Goal: Task Accomplishment & Management: Manage account settings

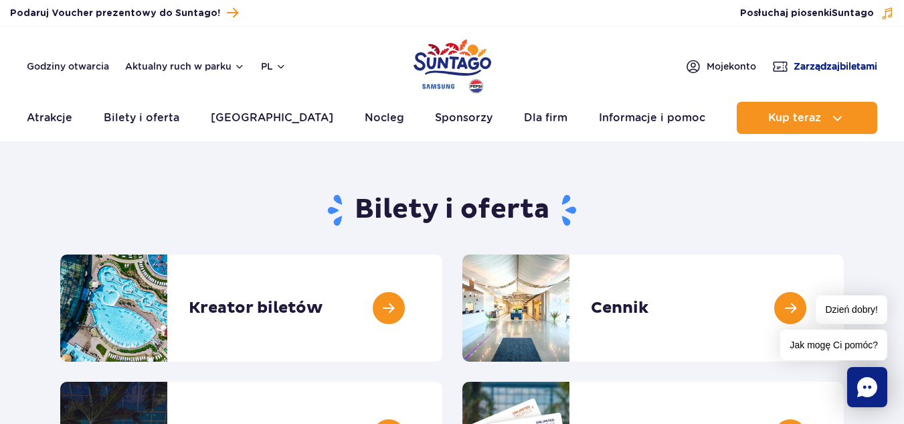
click at [820, 67] on span "Zarządzaj biletami" at bounding box center [836, 66] width 84 height 13
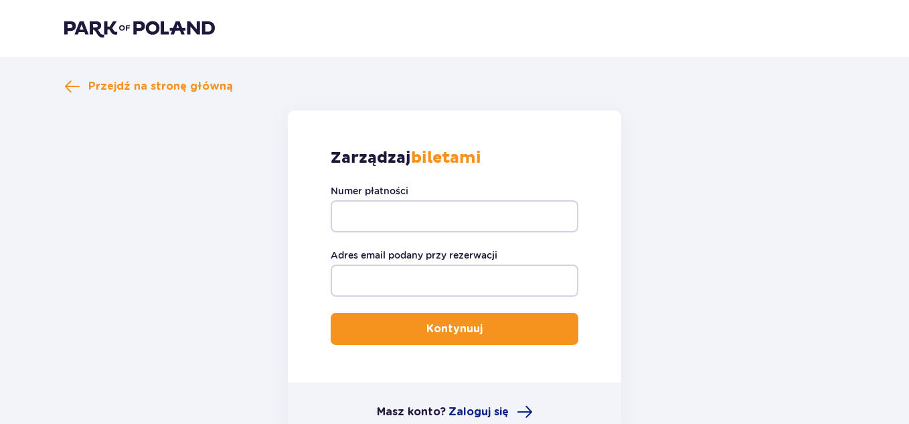
click at [479, 195] on div "Numer płatności" at bounding box center [455, 208] width 248 height 48
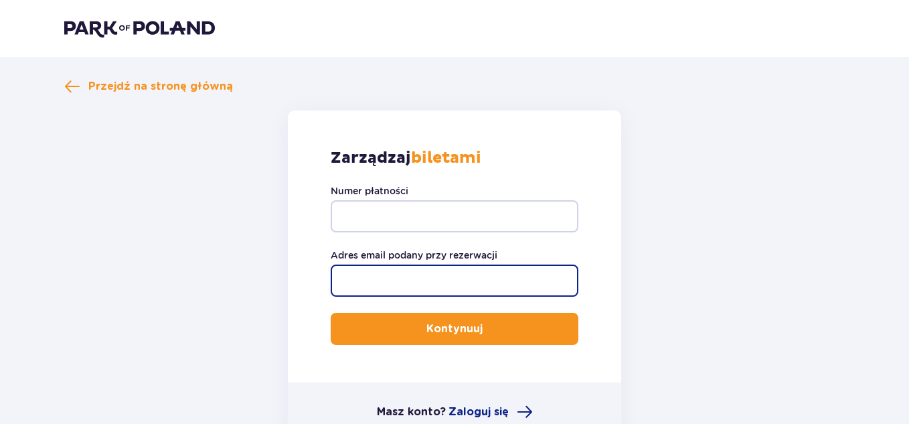
click at [453, 280] on input "Adres email podany przy rezerwacji" at bounding box center [455, 280] width 248 height 32
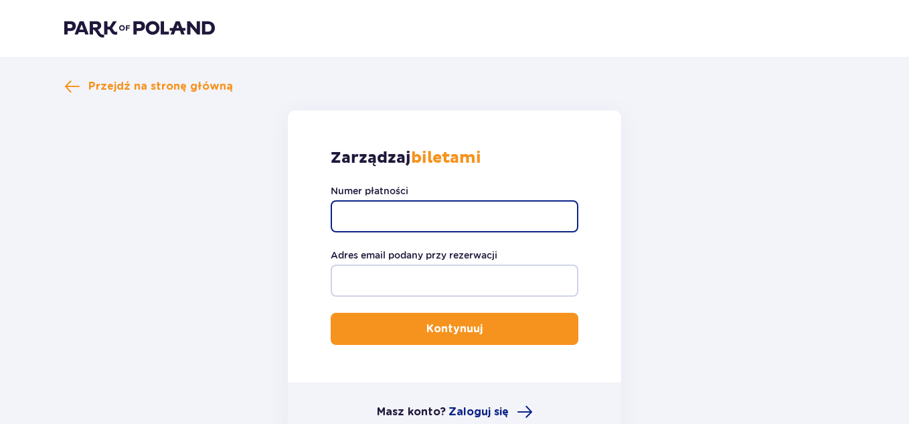
click at [475, 210] on input "Numer płatności" at bounding box center [455, 216] width 248 height 32
paste input "TR-VRC-FLYUYPX"
type input "TR-VRC-FLYUYPX"
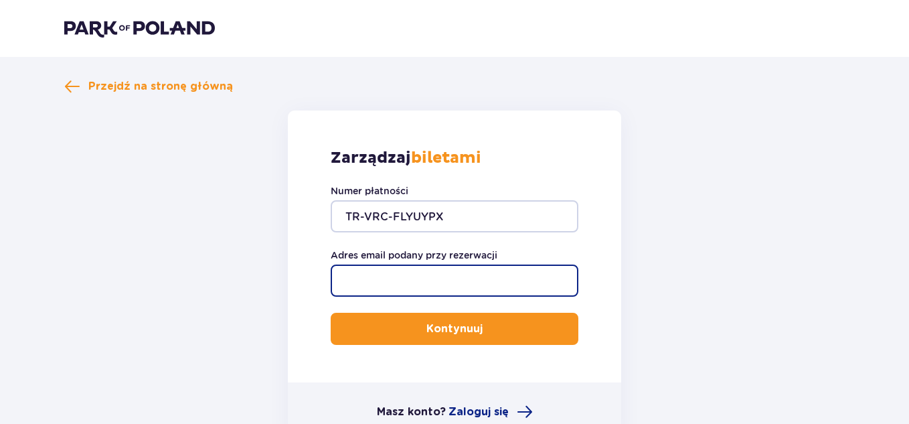
click at [413, 273] on input "Adres email podany przy rezerwacji" at bounding box center [455, 280] width 248 height 32
type input "julia.anna.rogosz@gmail.com"
click at [331, 313] on button "Kontynuuj" at bounding box center [455, 329] width 248 height 32
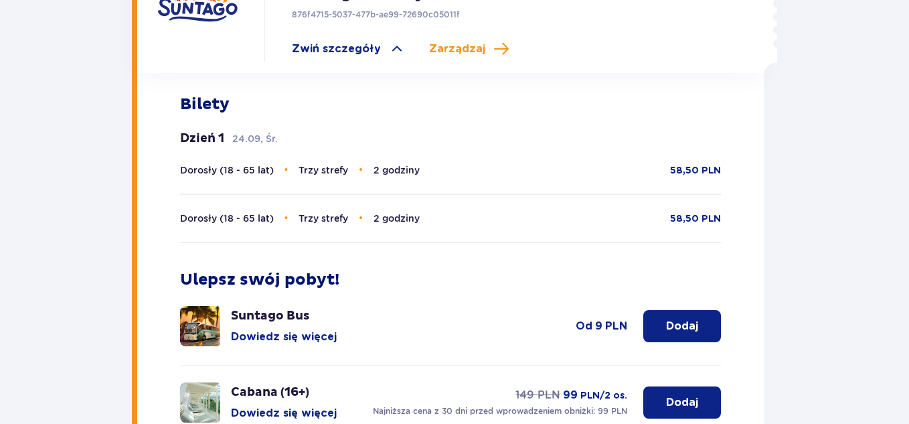
scroll to position [455, 0]
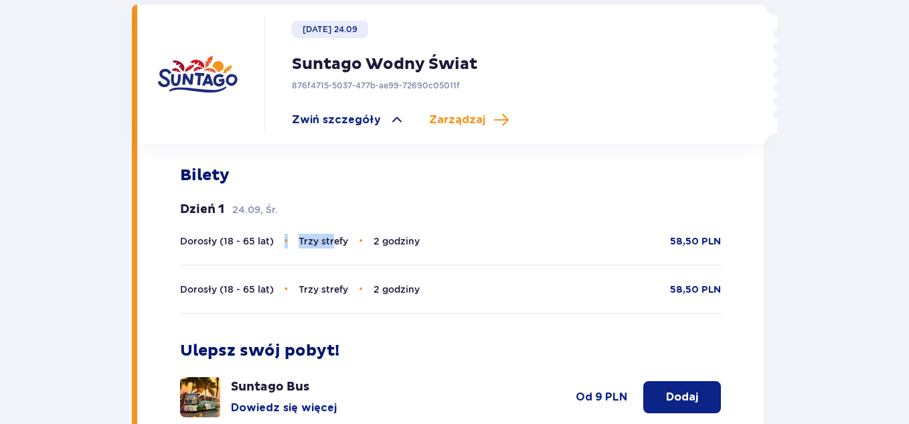
drag, startPoint x: 283, startPoint y: 222, endPoint x: 333, endPoint y: 234, distance: 51.6
click at [333, 234] on p "Dorosły (18 - 65 lat) • Trzy strefy • 2 godziny" at bounding box center [300, 241] width 240 height 15
click at [333, 236] on span "Trzy strefy" at bounding box center [324, 241] width 50 height 11
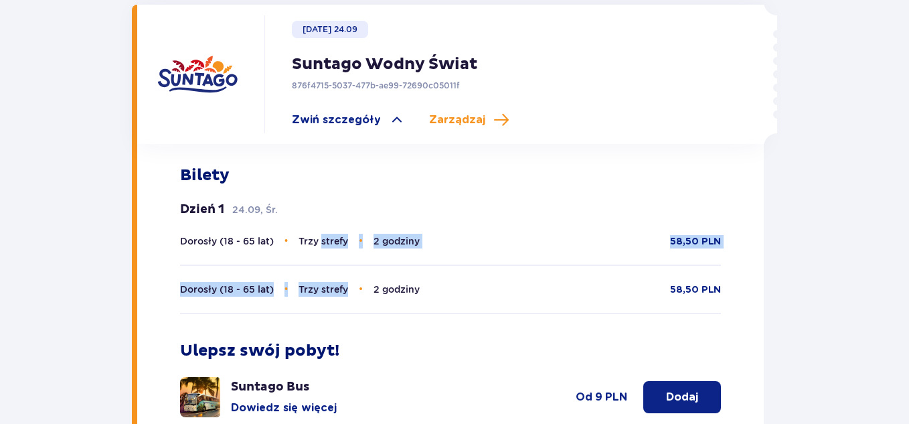
drag, startPoint x: 333, startPoint y: 234, endPoint x: 343, endPoint y: 245, distance: 15.2
click at [343, 245] on div "Dorosły (18 - 65 lat) • Trzy strefy • 2 godziny 58,50 PLN Dorosły (18 - 65 lat)…" at bounding box center [451, 274] width 542 height 80
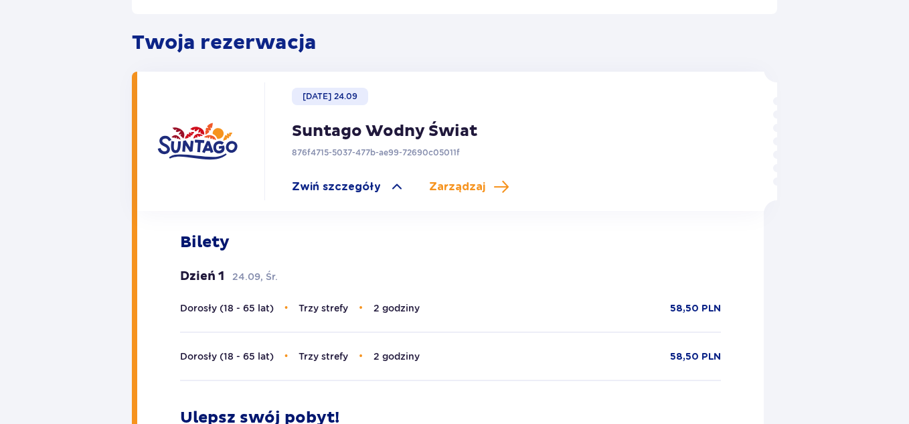
scroll to position [321, 0]
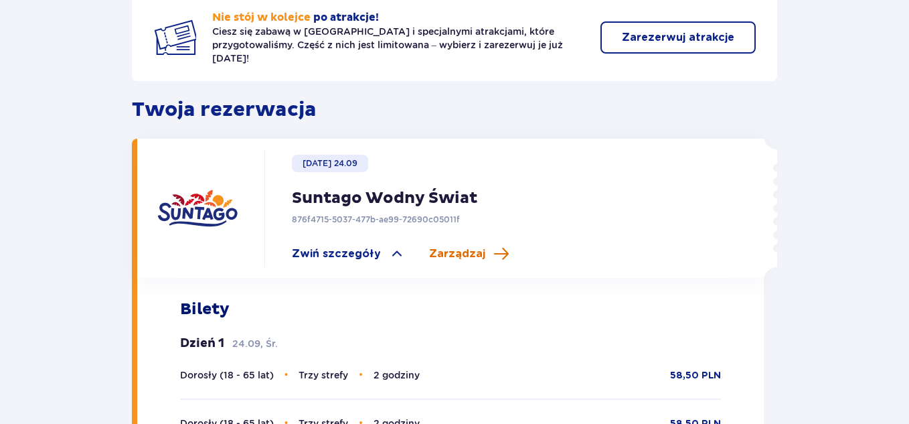
click at [435, 246] on span "Zarządzaj" at bounding box center [457, 253] width 56 height 15
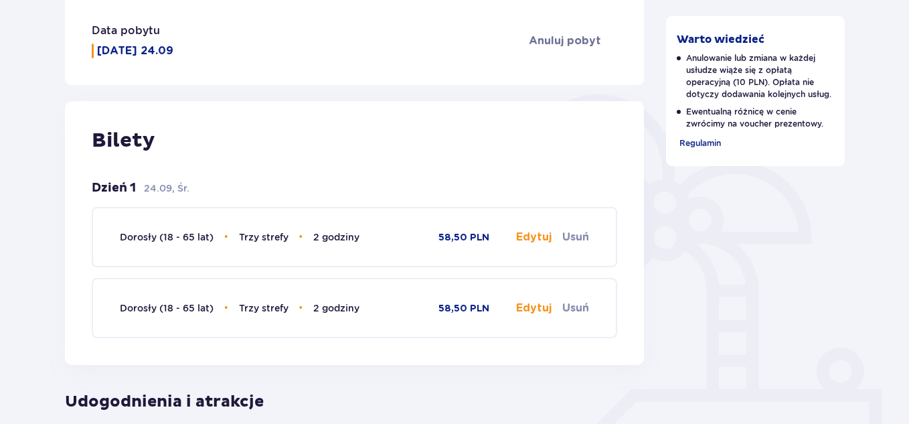
scroll to position [305, 0]
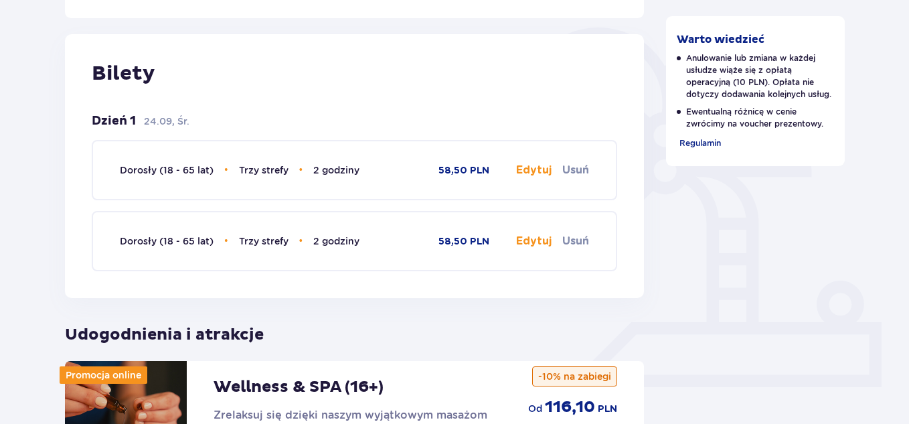
click at [548, 171] on button "Edytuj" at bounding box center [533, 170] width 35 height 15
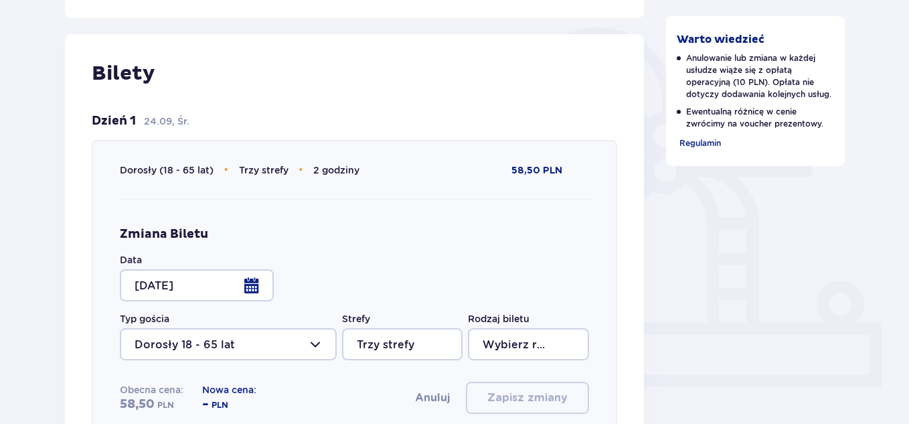
type input "2 godziny"
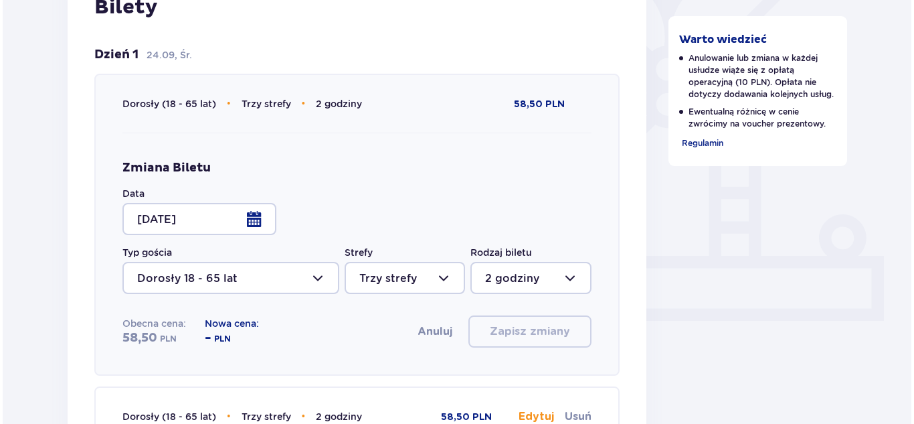
scroll to position [372, 0]
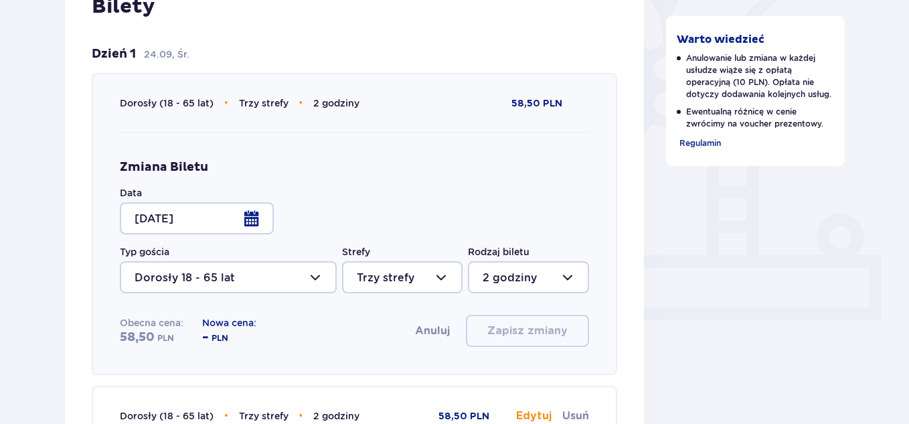
click at [248, 224] on div at bounding box center [197, 218] width 154 height 32
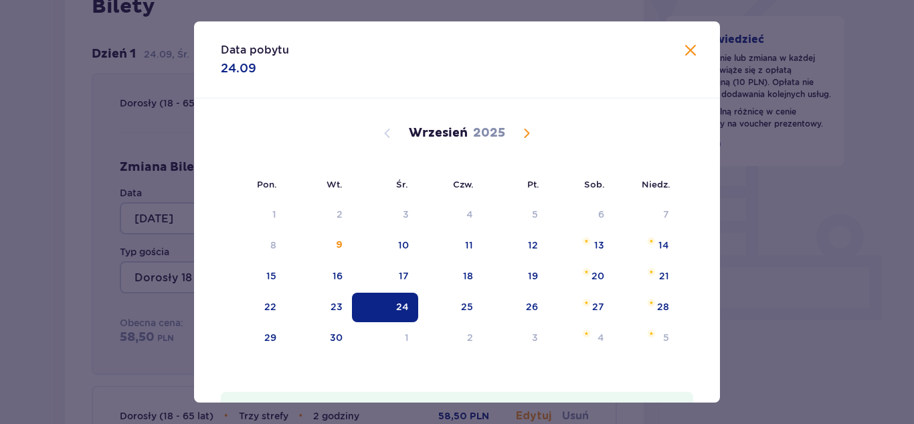
click at [525, 131] on span "Calendar" at bounding box center [527, 133] width 16 height 16
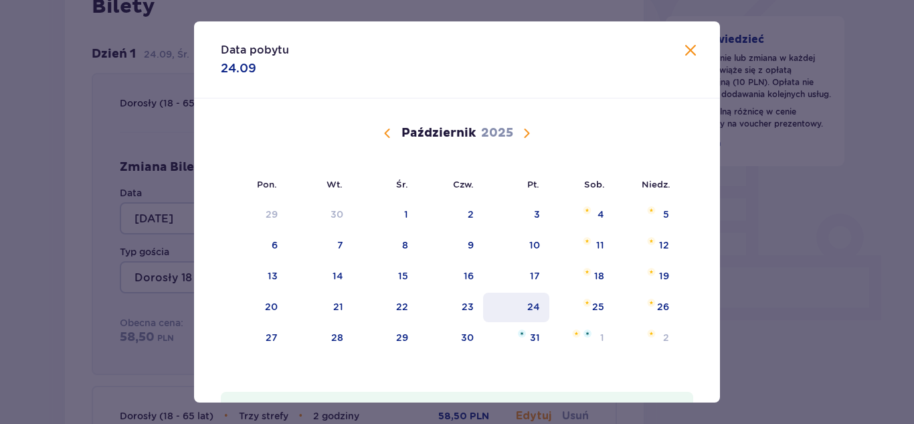
click at [521, 311] on div "24" at bounding box center [516, 307] width 66 height 29
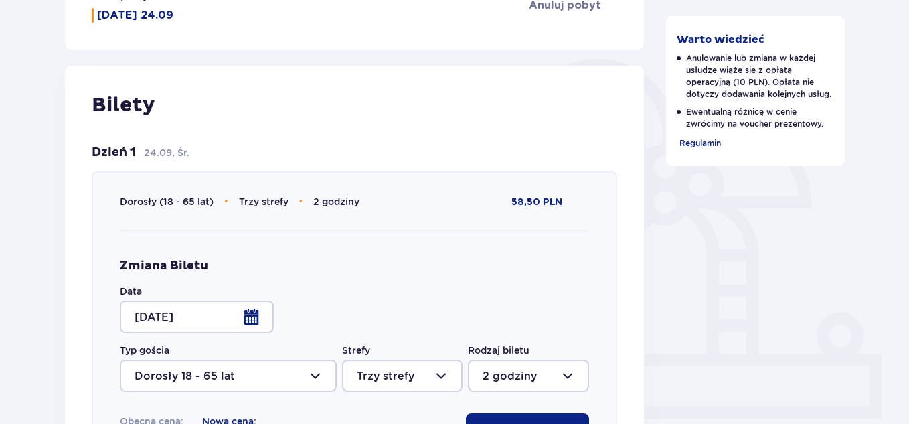
scroll to position [340, 0]
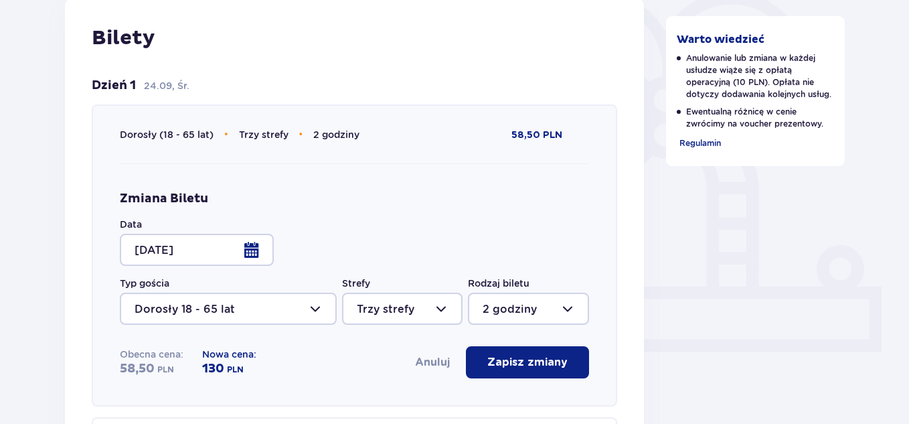
click at [252, 249] on div at bounding box center [197, 250] width 154 height 32
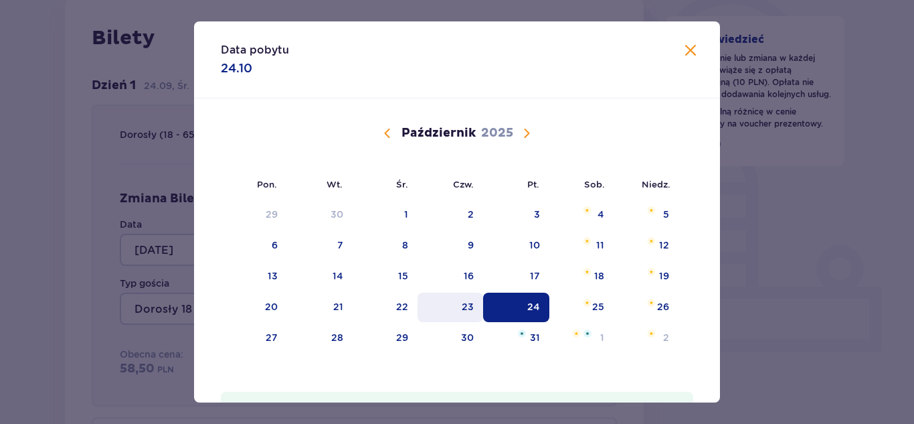
click at [467, 307] on div "23" at bounding box center [468, 306] width 12 height 13
type input "23.10.25"
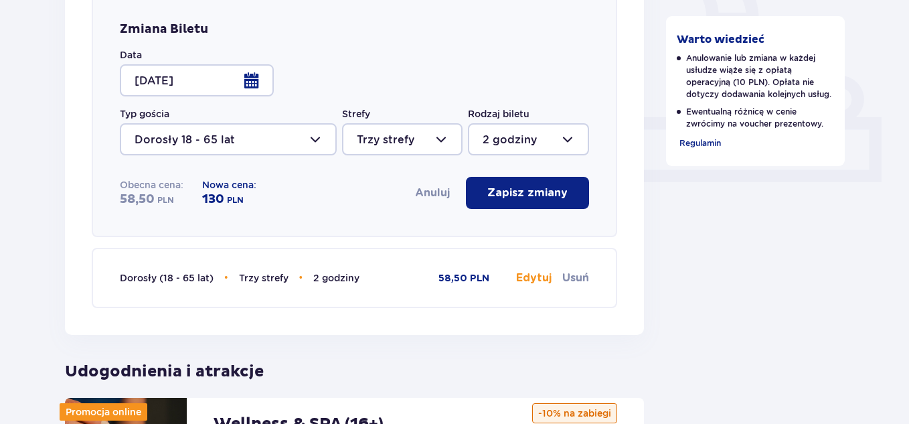
scroll to position [541, 0]
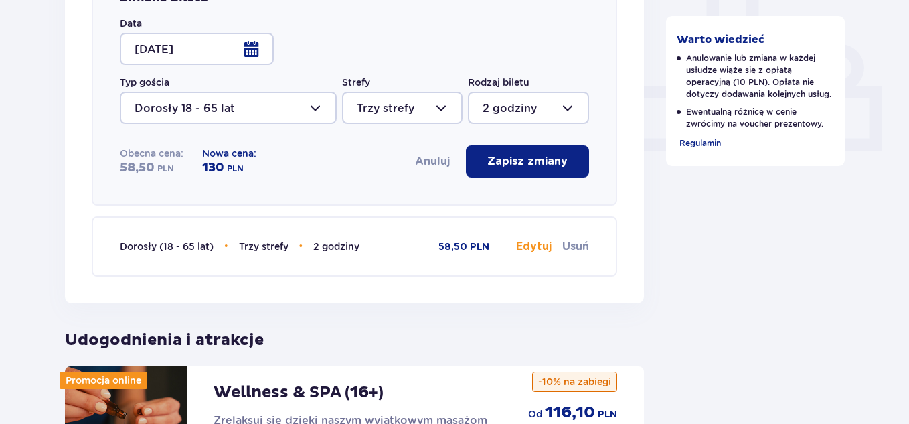
click at [529, 167] on p "Zapisz zmiany" at bounding box center [527, 161] width 80 height 15
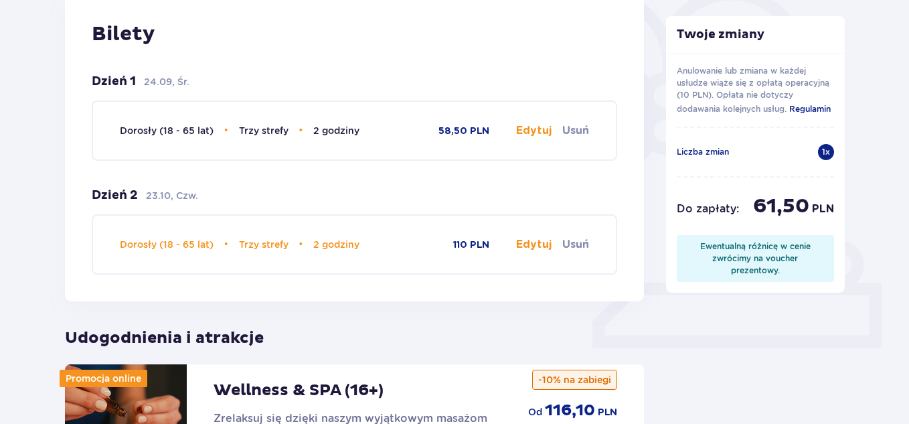
scroll to position [336, 0]
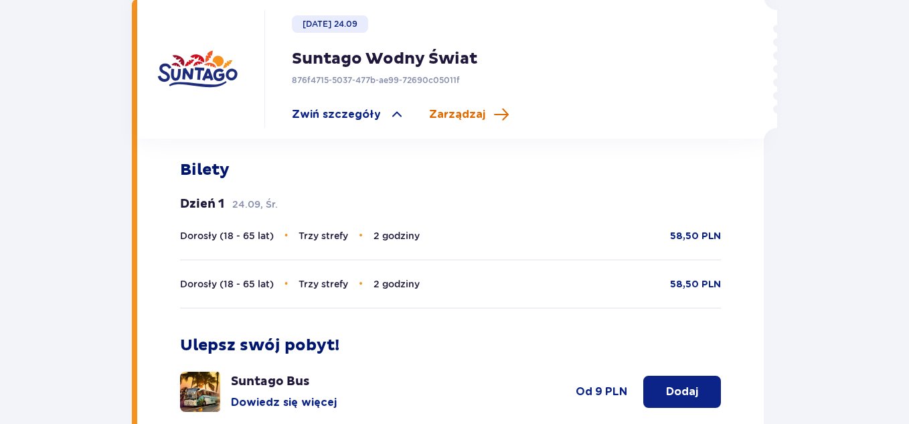
scroll to position [455, 0]
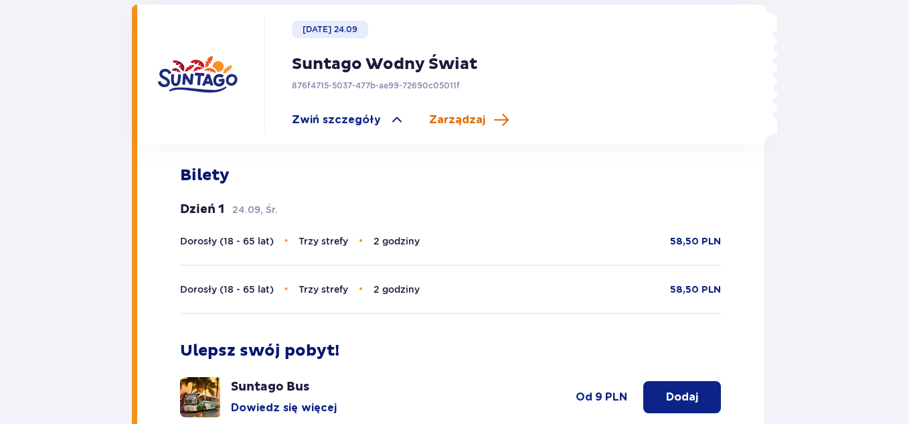
click at [457, 112] on span "Zarządzaj" at bounding box center [457, 119] width 56 height 15
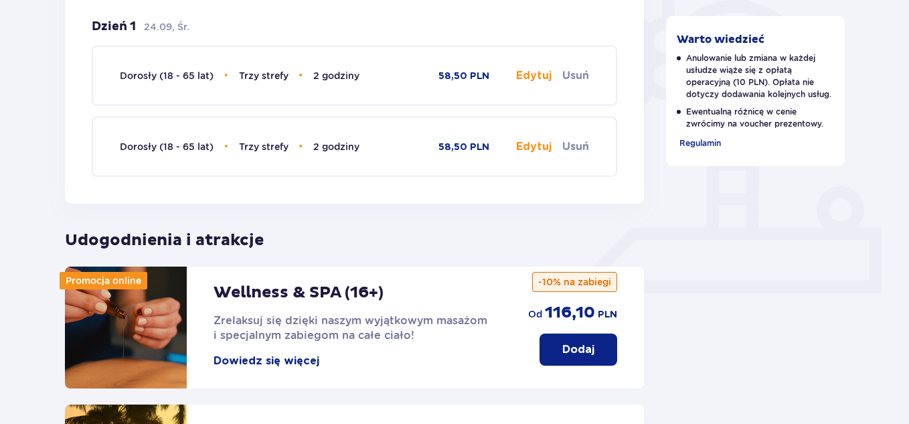
scroll to position [402, 0]
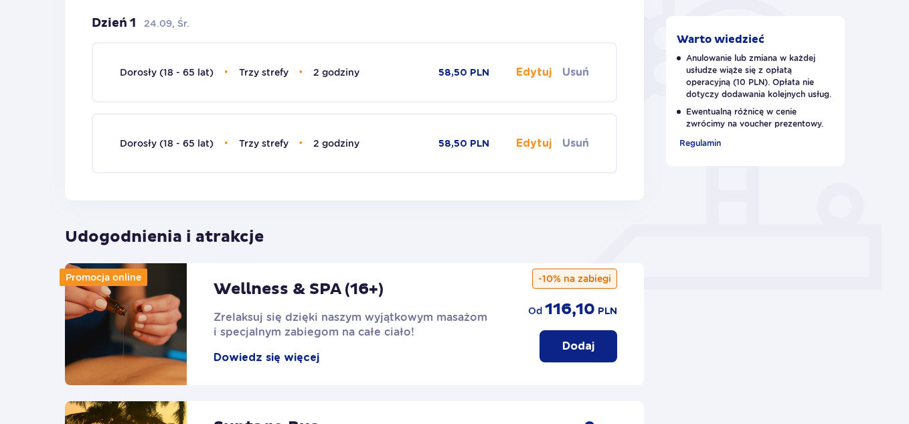
click at [547, 74] on button "Edytuj" at bounding box center [533, 72] width 35 height 15
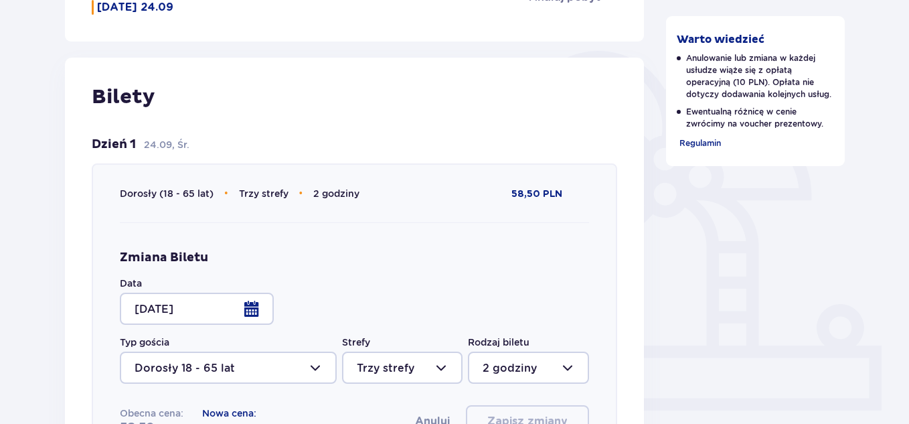
scroll to position [268, 0]
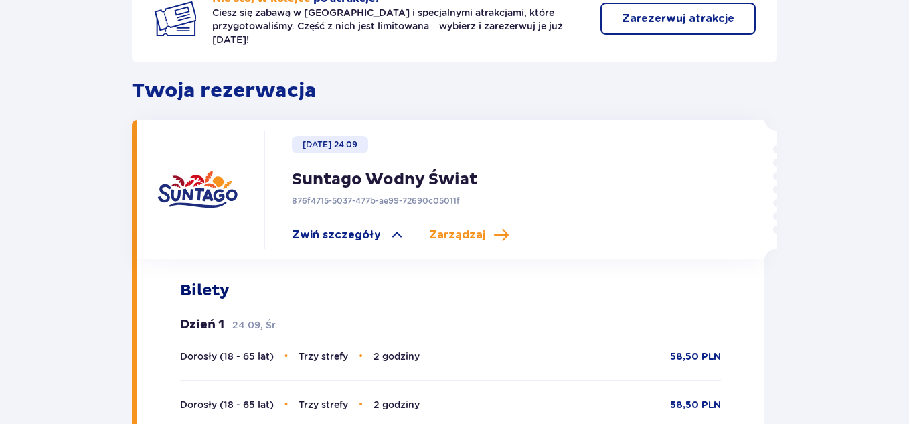
scroll to position [321, 0]
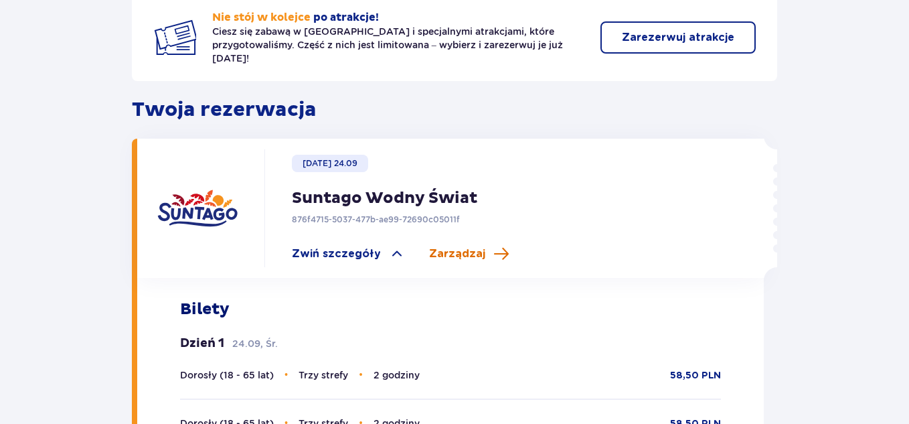
click at [434, 246] on span "Zarządzaj" at bounding box center [457, 253] width 56 height 15
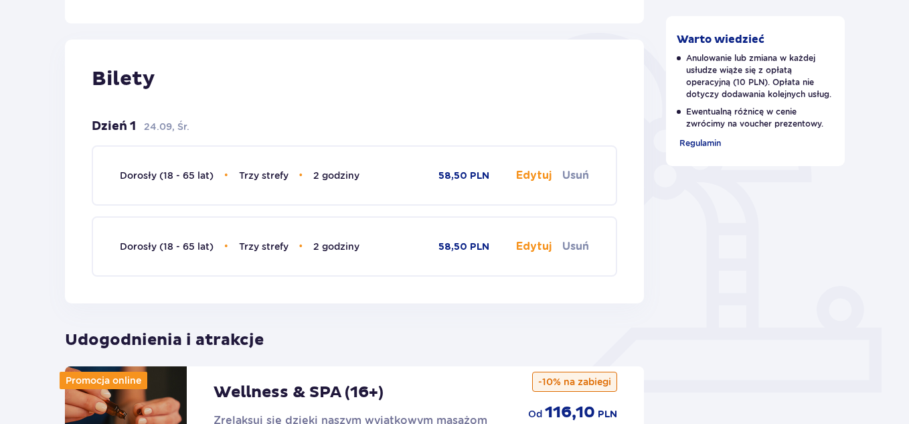
scroll to position [335, 0]
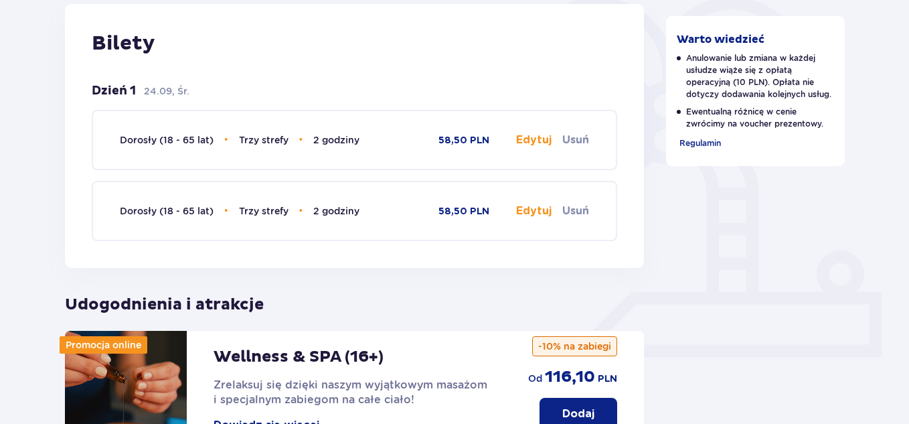
click at [538, 139] on button "Edytuj" at bounding box center [533, 140] width 35 height 15
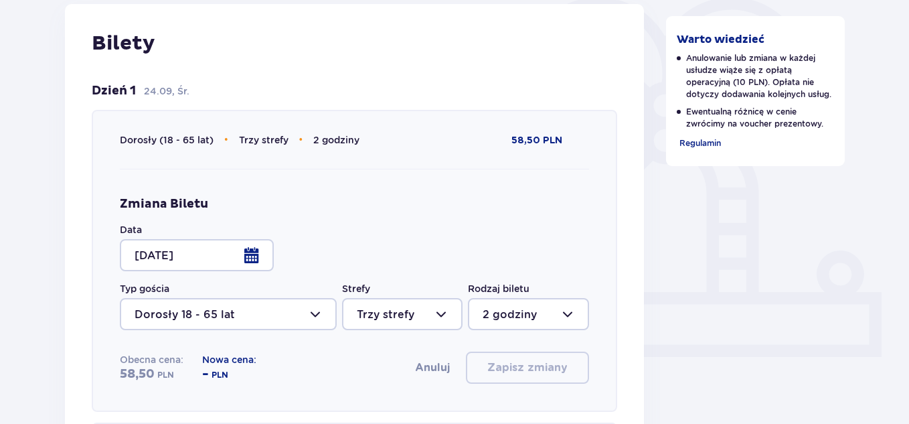
click at [424, 315] on div at bounding box center [402, 314] width 120 height 32
click at [400, 248] on p "Dwie strefy" at bounding box center [388, 245] width 63 height 15
type input "Dwie strefy"
click at [497, 317] on div at bounding box center [528, 314] width 120 height 32
click at [499, 211] on p "2 godziny" at bounding box center [510, 217] width 54 height 15
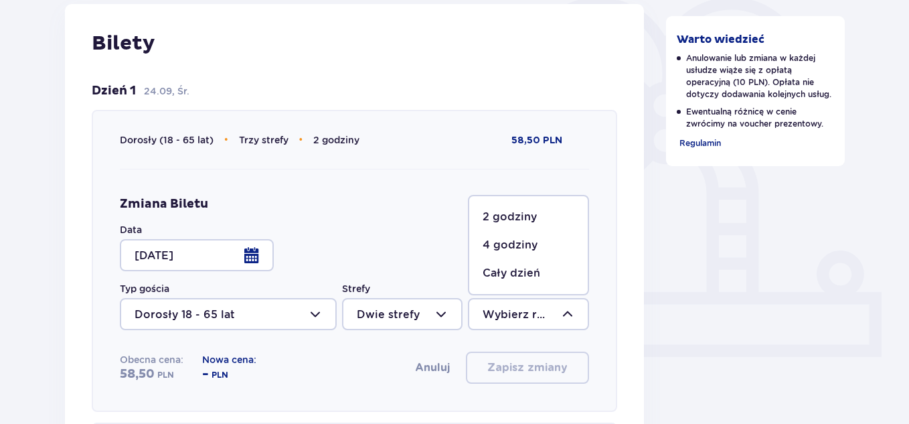
type input "2 godziny"
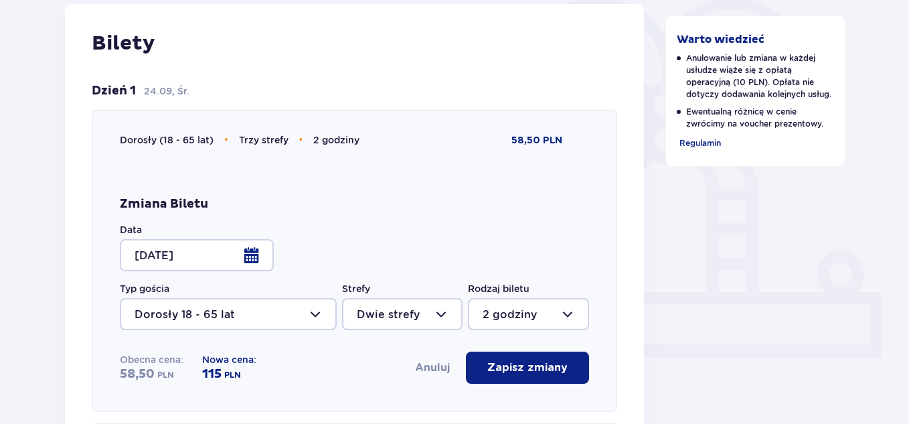
click at [236, 257] on div at bounding box center [197, 255] width 154 height 32
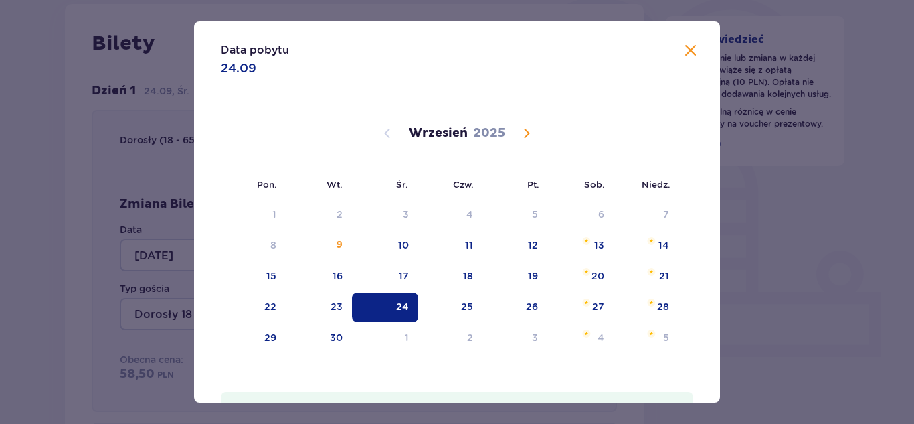
click at [521, 127] on span "Calendar" at bounding box center [527, 133] width 16 height 16
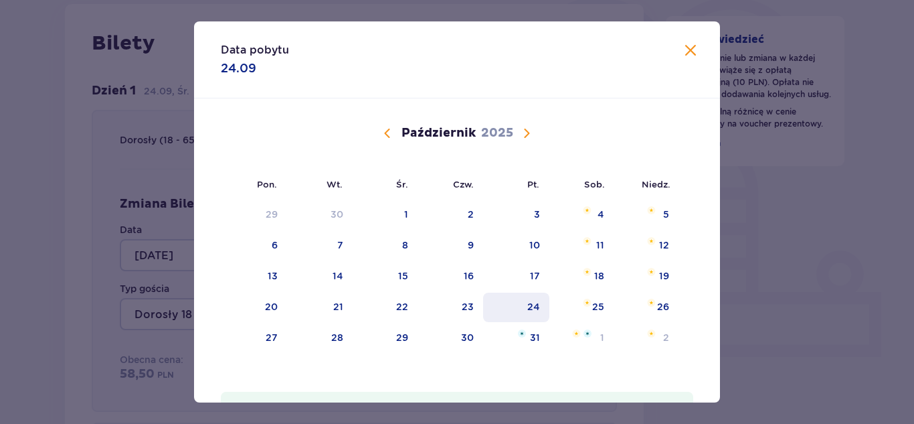
click at [513, 303] on div "24" at bounding box center [516, 307] width 66 height 29
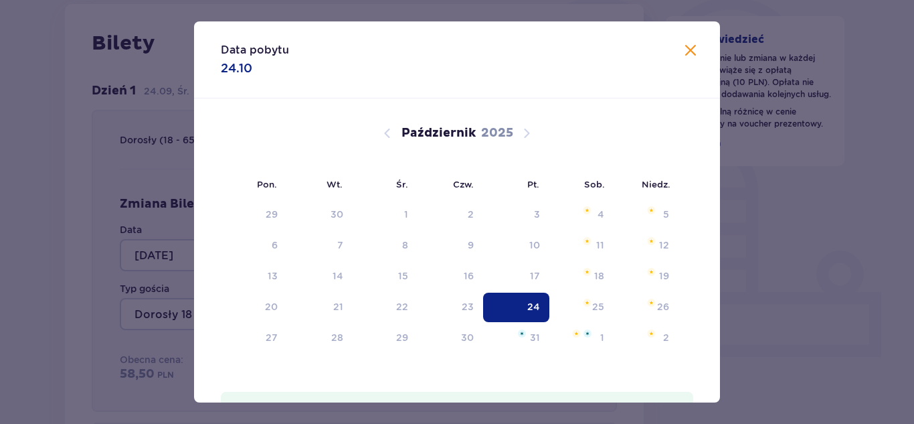
type input "24.10.25"
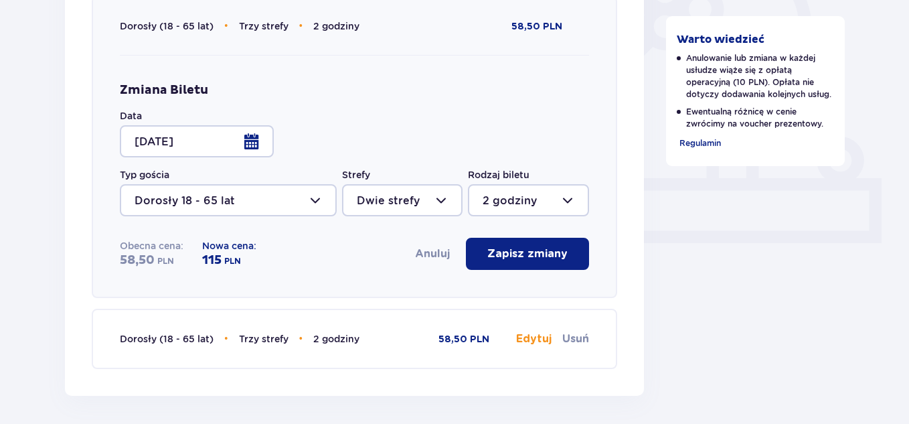
scroll to position [469, 0]
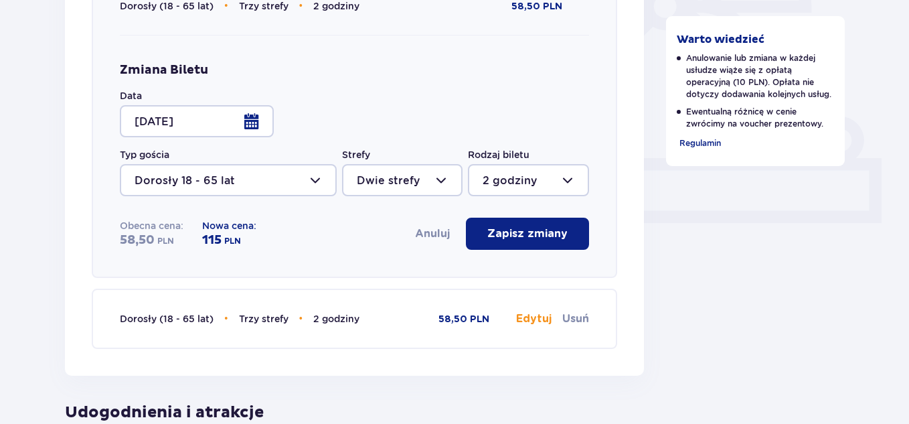
click at [512, 219] on button "Zapisz zmiany" at bounding box center [527, 234] width 123 height 32
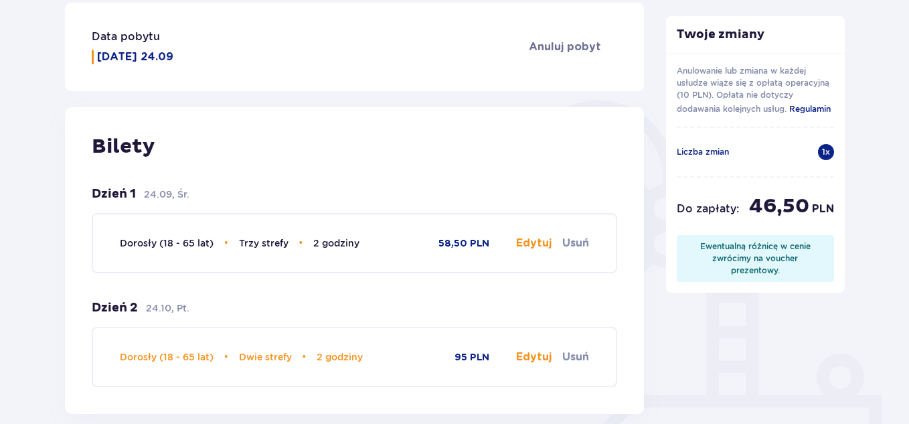
scroll to position [264, 0]
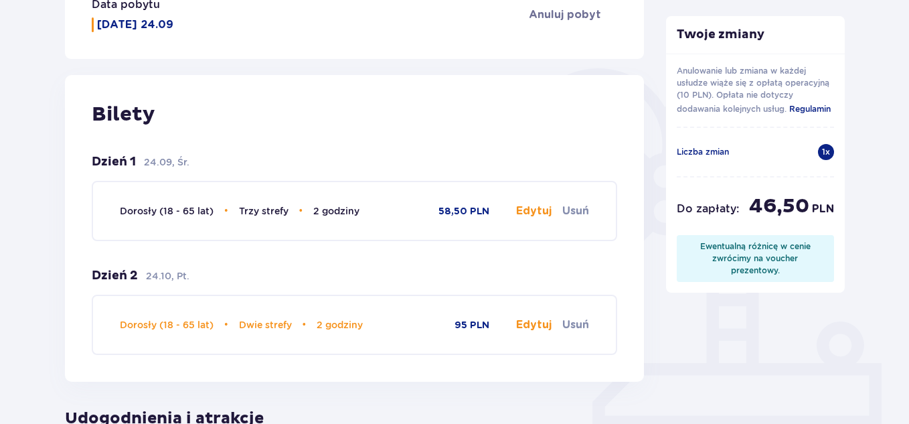
click at [519, 325] on button "Edytuj" at bounding box center [533, 324] width 35 height 15
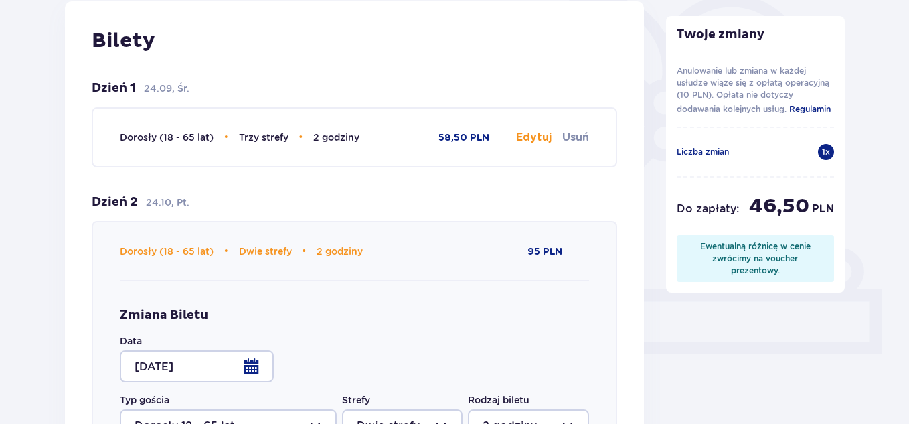
scroll to position [465, 0]
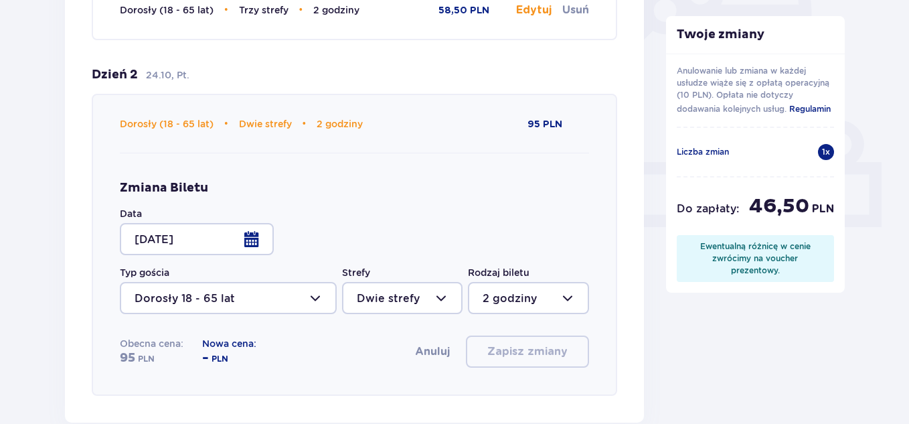
click at [448, 303] on div at bounding box center [402, 298] width 120 height 32
click at [379, 334] on p "Trzy strefy" at bounding box center [386, 338] width 58 height 15
type input "Trzy strefy"
click at [525, 297] on div at bounding box center [528, 298] width 120 height 32
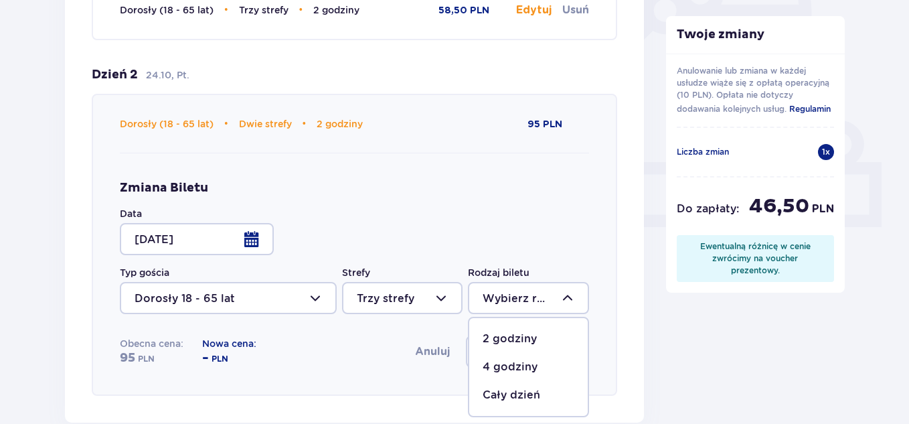
click at [507, 339] on p "2 godziny" at bounding box center [510, 338] width 54 height 15
type input "2 godziny"
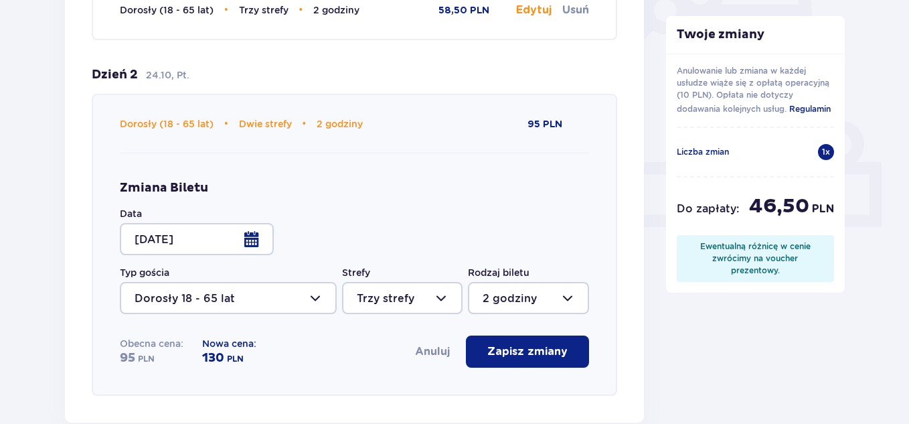
click at [511, 348] on p "Zapisz zmiany" at bounding box center [527, 351] width 80 height 15
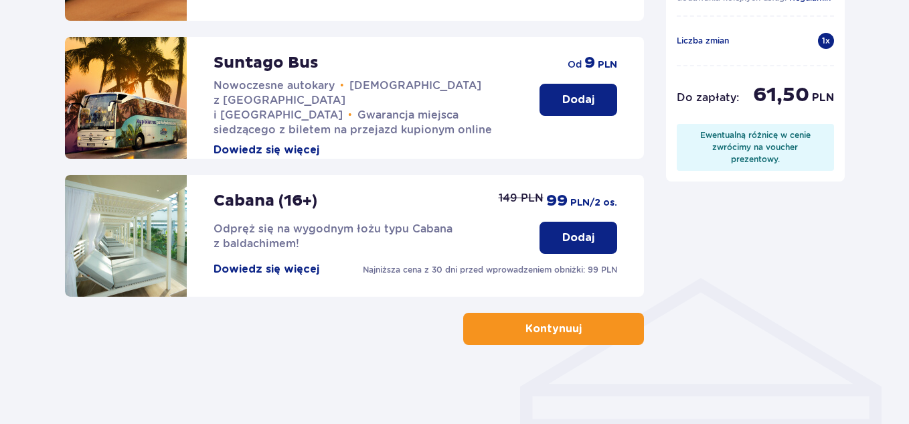
scroll to position [811, 0]
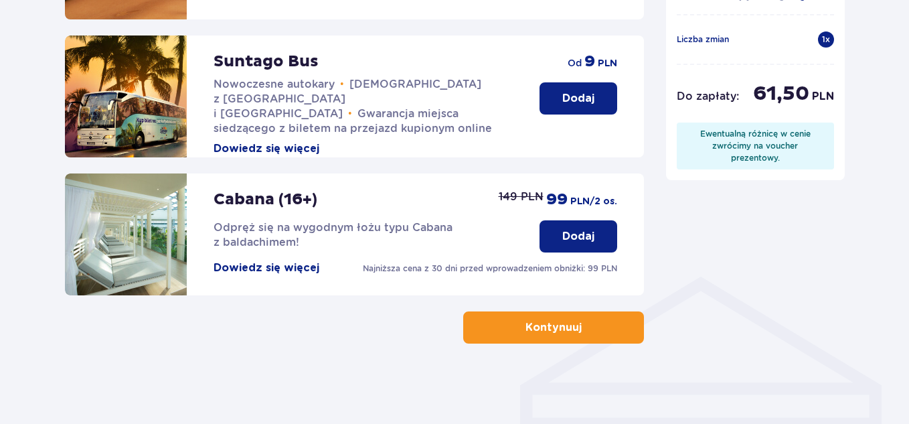
click at [499, 329] on button "Kontynuuj" at bounding box center [553, 327] width 181 height 32
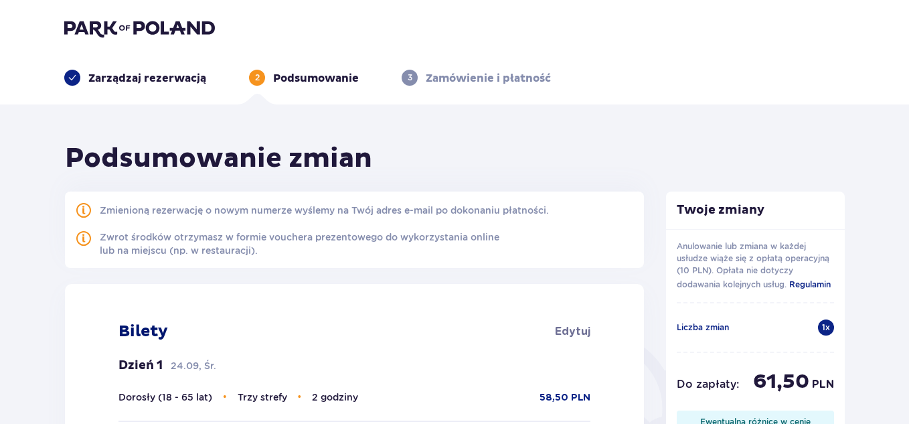
click at [197, 24] on img at bounding box center [139, 28] width 151 height 19
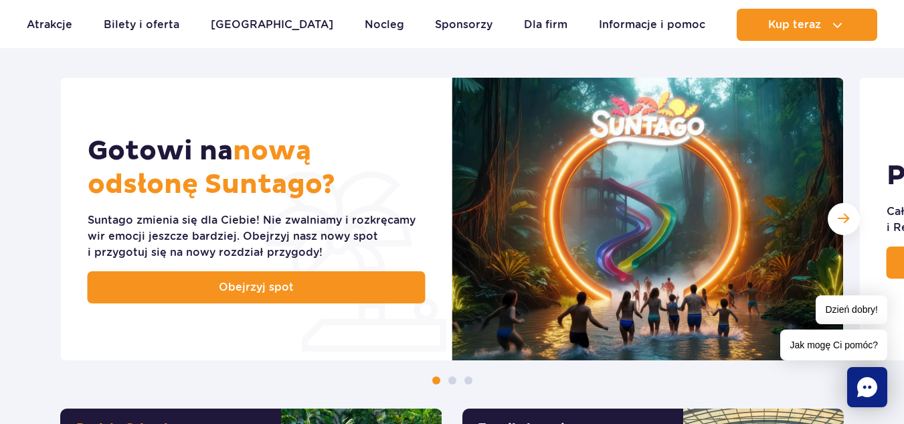
scroll to position [536, 0]
